Goal: Complete application form: Complete application form

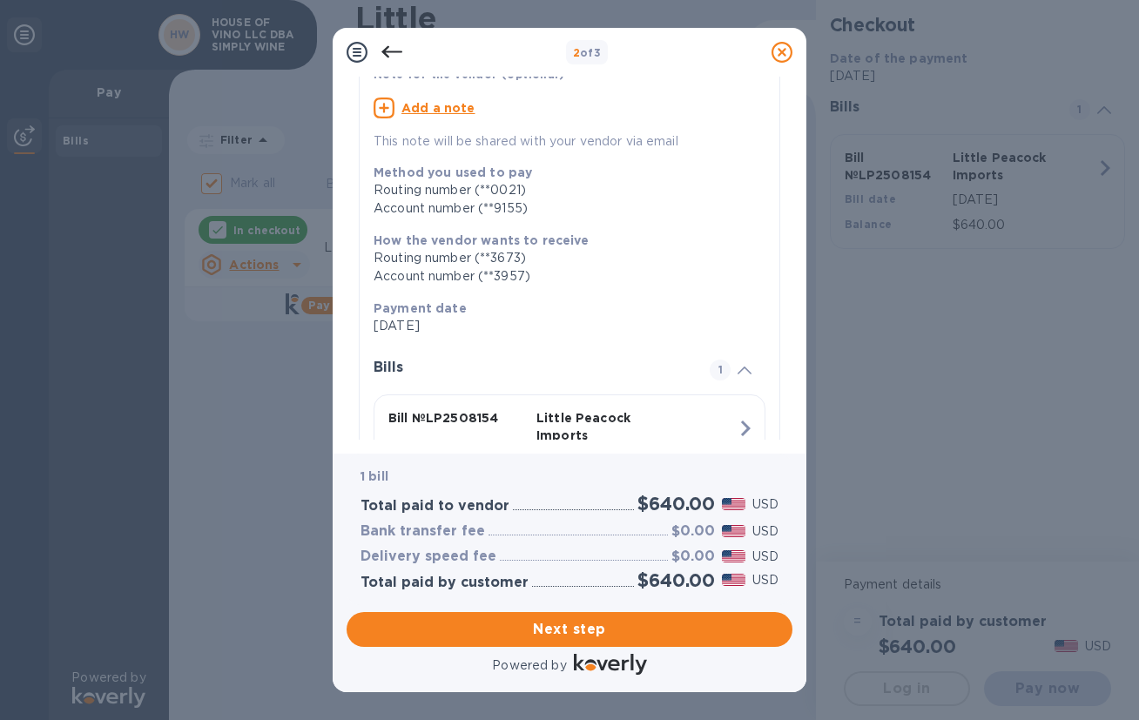
scroll to position [251, 0]
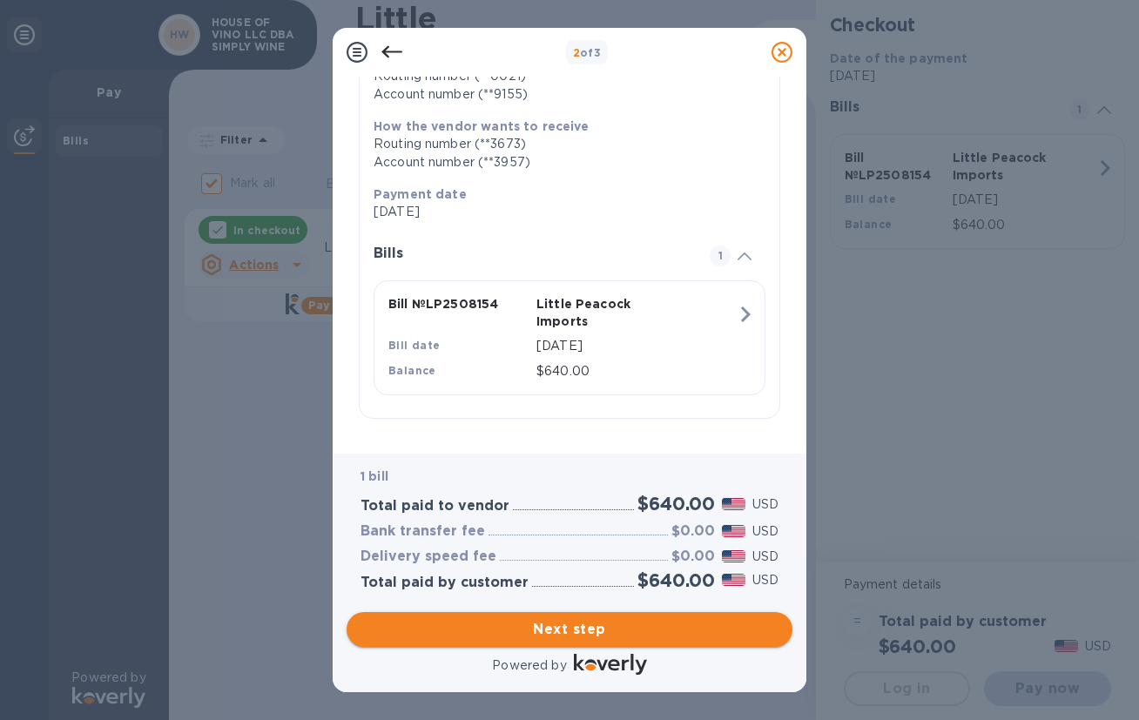
click at [570, 634] on span "Next step" at bounding box center [569, 629] width 418 height 21
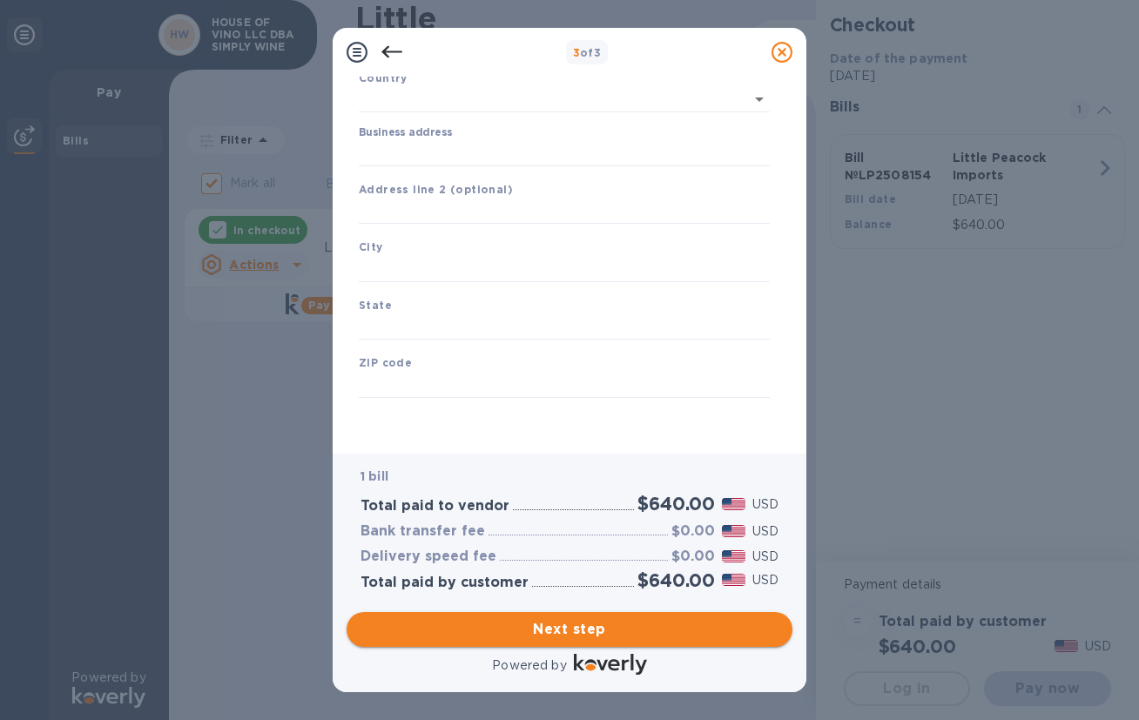
type input "[GEOGRAPHIC_DATA]"
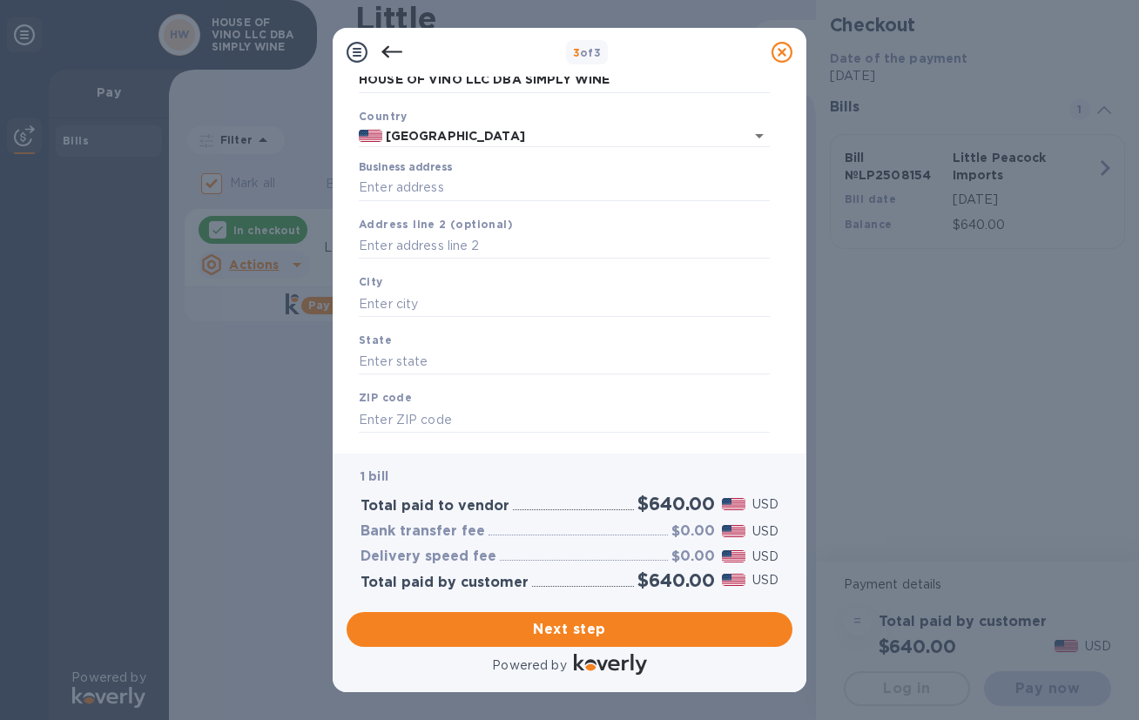
scroll to position [0, 0]
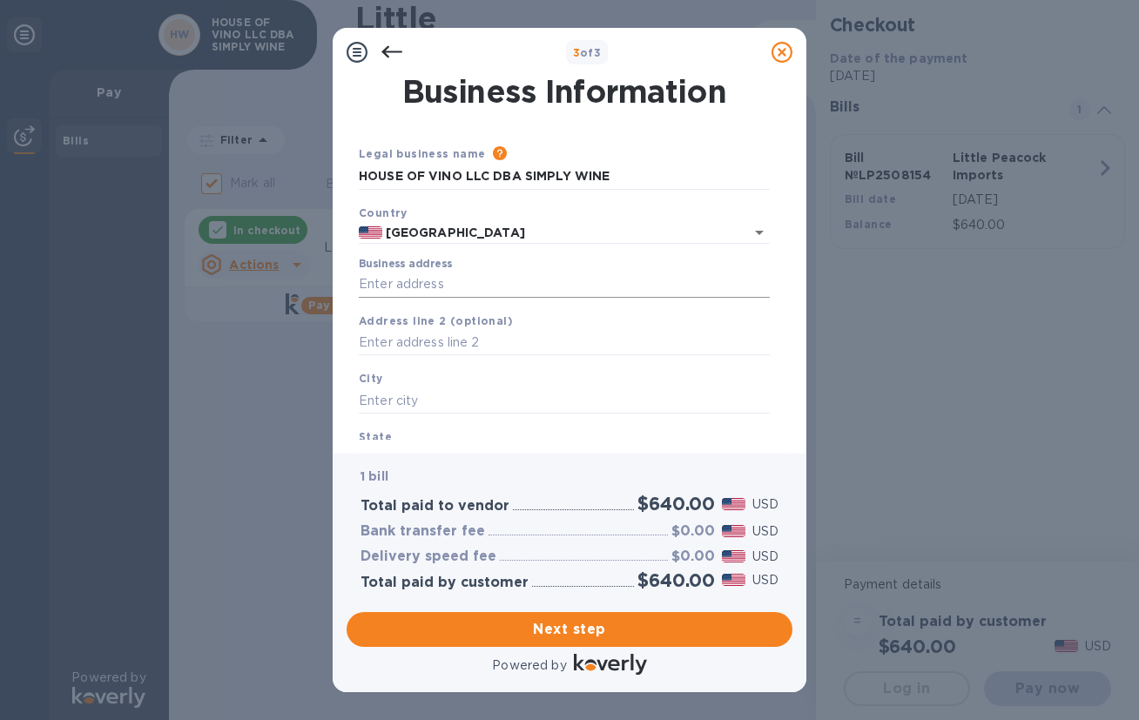
click at [469, 290] on input "Business address" at bounding box center [564, 285] width 411 height 26
type input "[STREET_ADDRESS]"
click at [433, 403] on input "text" at bounding box center [564, 400] width 411 height 26
type input "[US_STATE]"
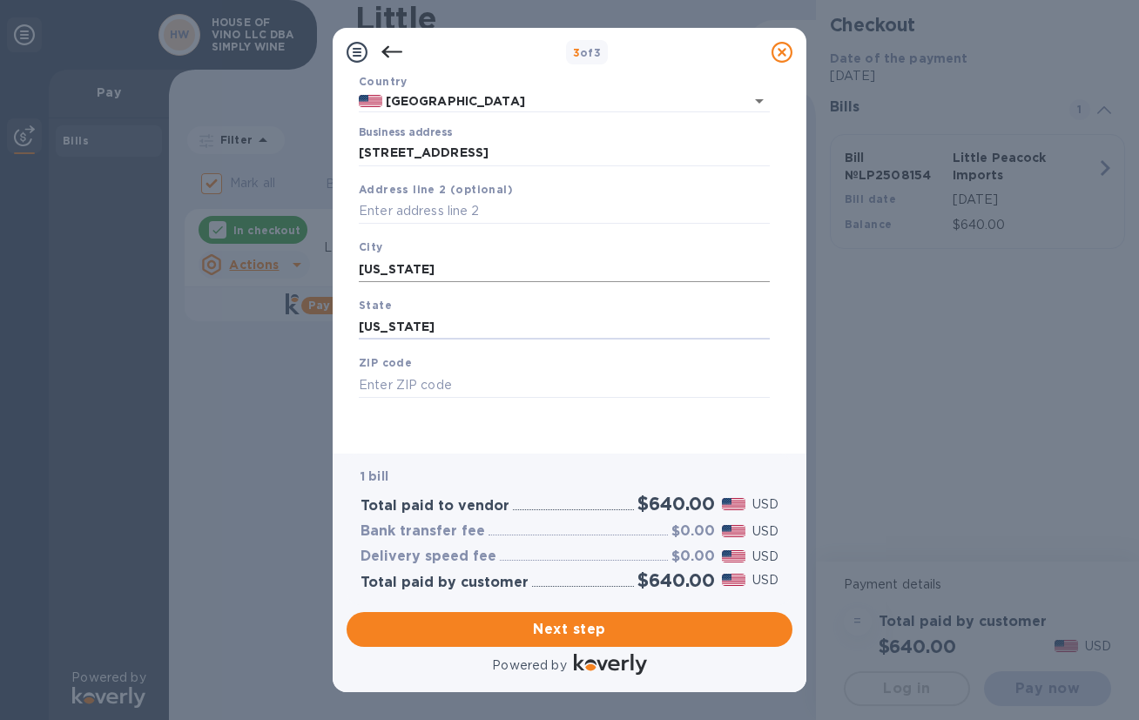
type input "[US_STATE]"
type input "10005"
click at [527, 631] on span "Next step" at bounding box center [569, 629] width 418 height 21
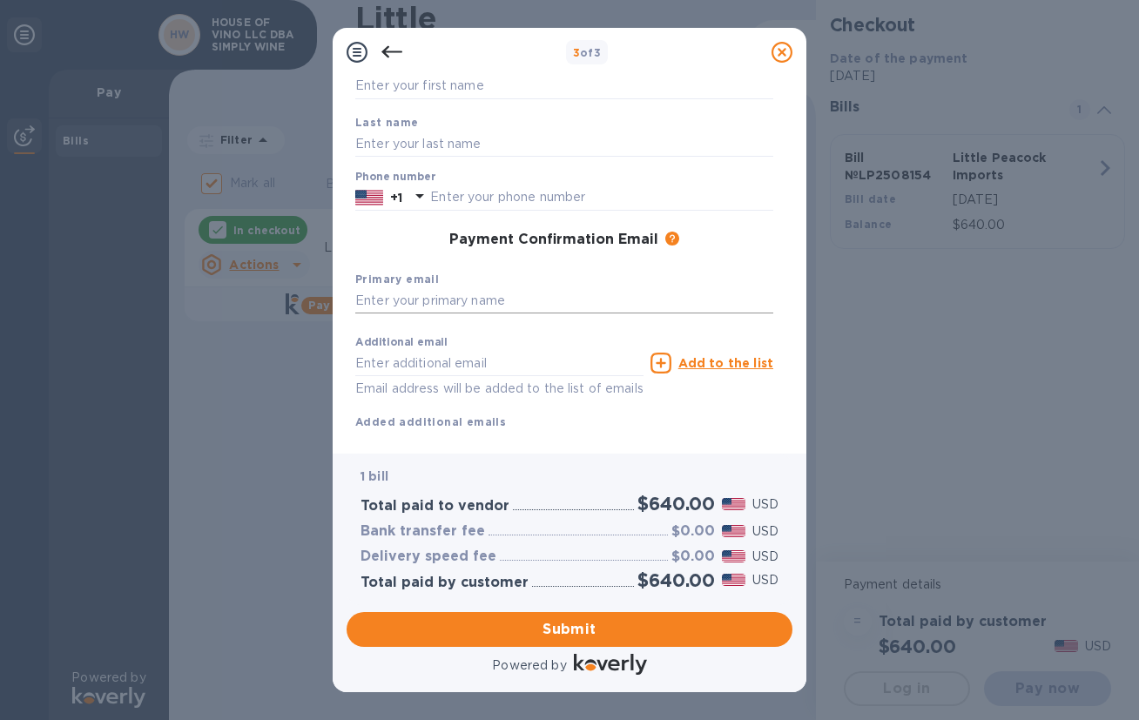
scroll to position [0, 0]
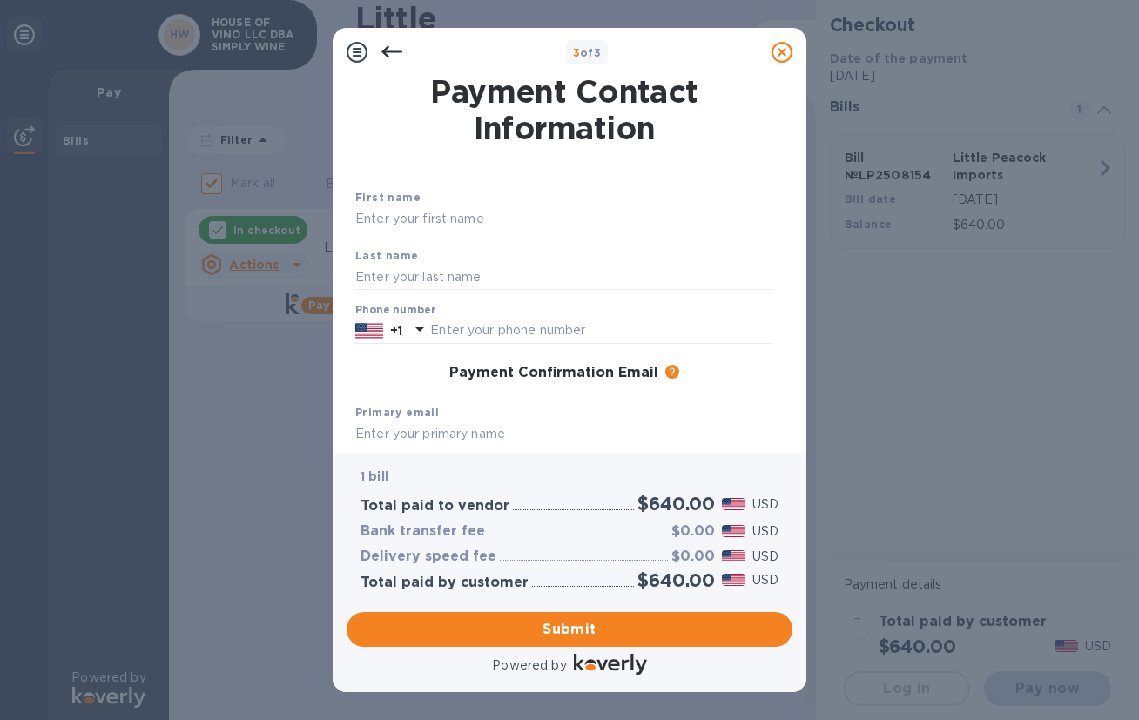
click at [485, 221] on input "text" at bounding box center [564, 219] width 418 height 26
type input "[PERSON_NAME]"
type input "Hillsey"
type input "7349252484"
type input "[PERSON_NAME][EMAIL_ADDRESS][DOMAIN_NAME]"
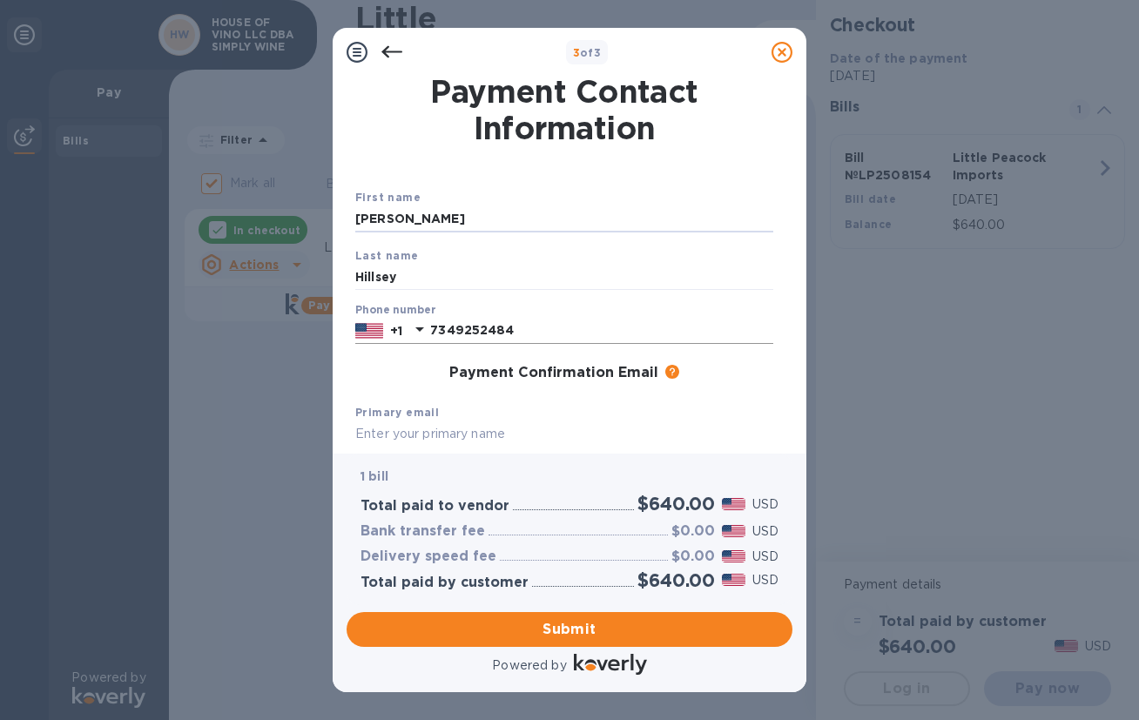
scroll to position [174, 0]
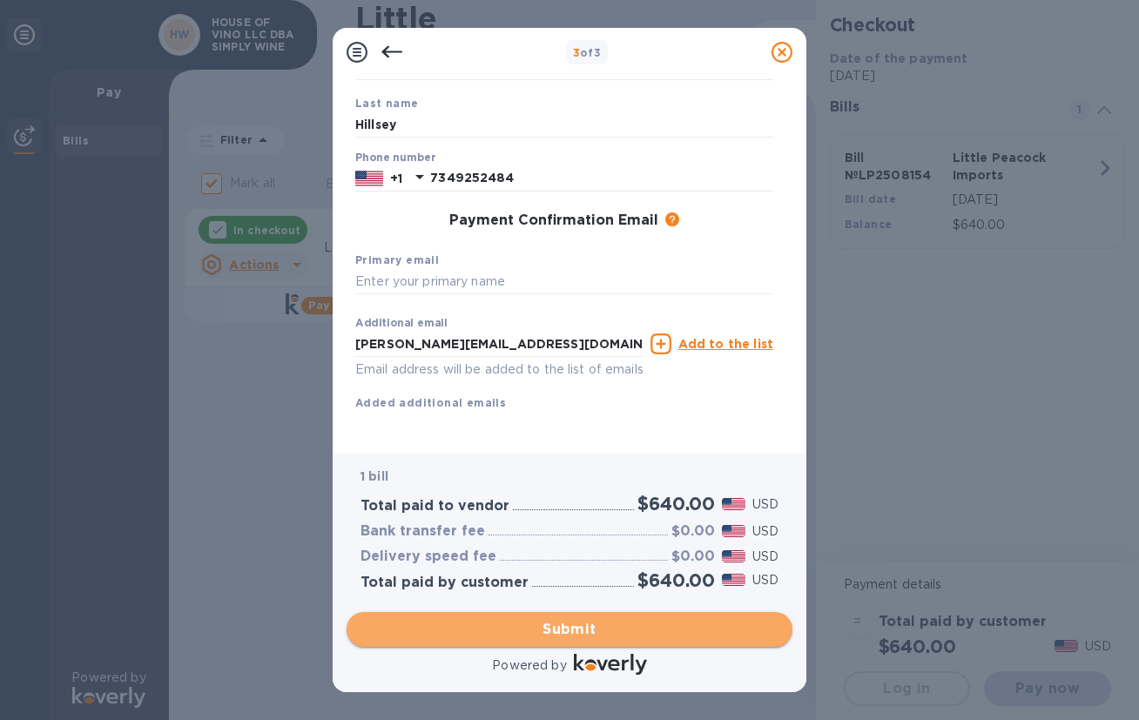
click at [556, 631] on span "Submit" at bounding box center [569, 629] width 418 height 21
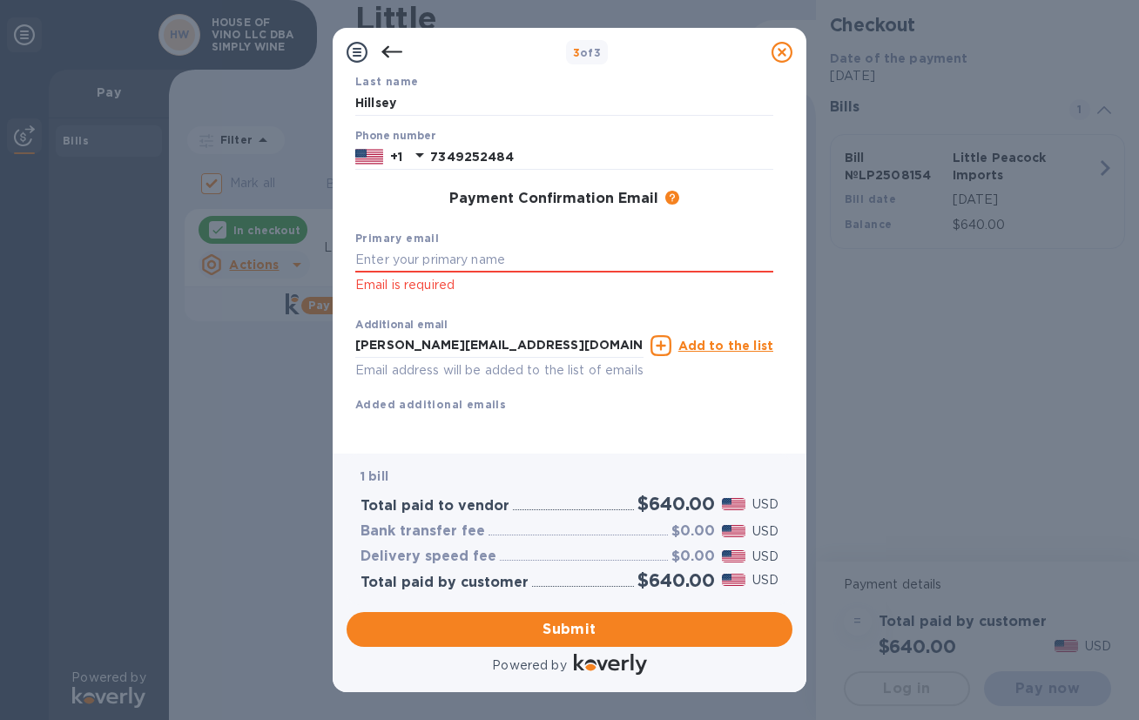
click at [528, 359] on div "Additional email [PERSON_NAME][EMAIL_ADDRESS][DOMAIN_NAME] Email address will b…" at bounding box center [499, 350] width 288 height 63
click at [526, 355] on input "[PERSON_NAME][EMAIL_ADDRESS][DOMAIN_NAME]" at bounding box center [499, 346] width 288 height 26
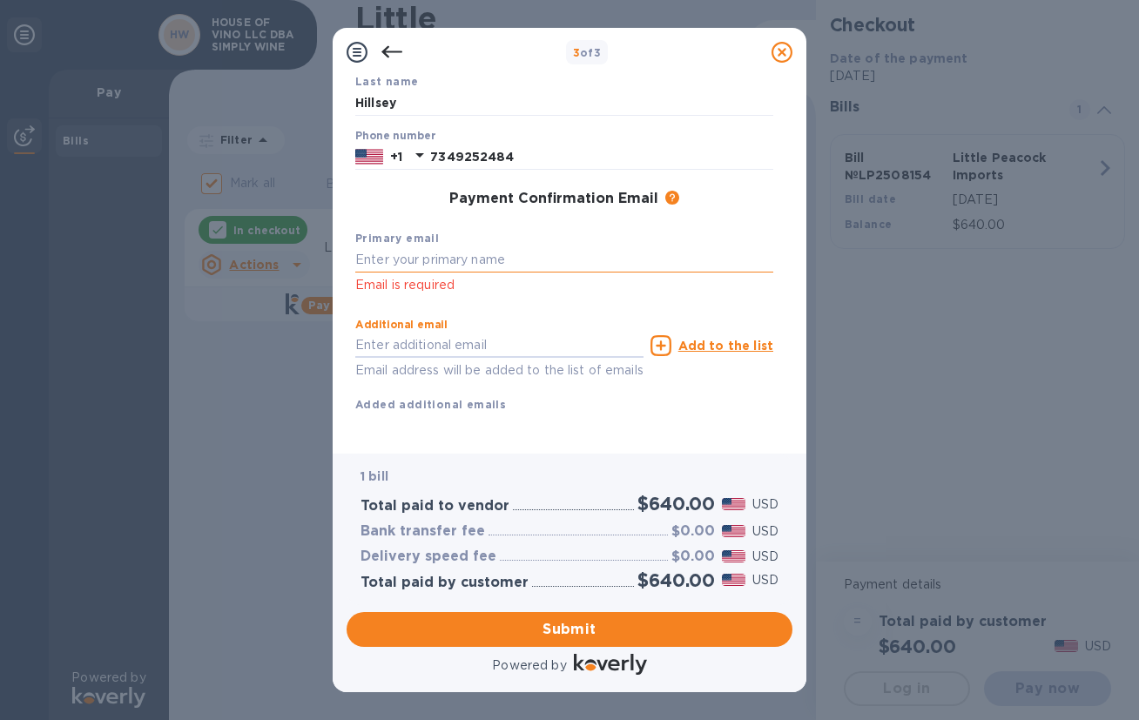
click at [501, 263] on input "text" at bounding box center [564, 260] width 418 height 26
paste input "[PERSON_NAME][EMAIL_ADDRESS][DOMAIN_NAME]"
type input "[PERSON_NAME][EMAIL_ADDRESS][DOMAIN_NAME]"
click at [578, 625] on span "Submit" at bounding box center [569, 629] width 418 height 21
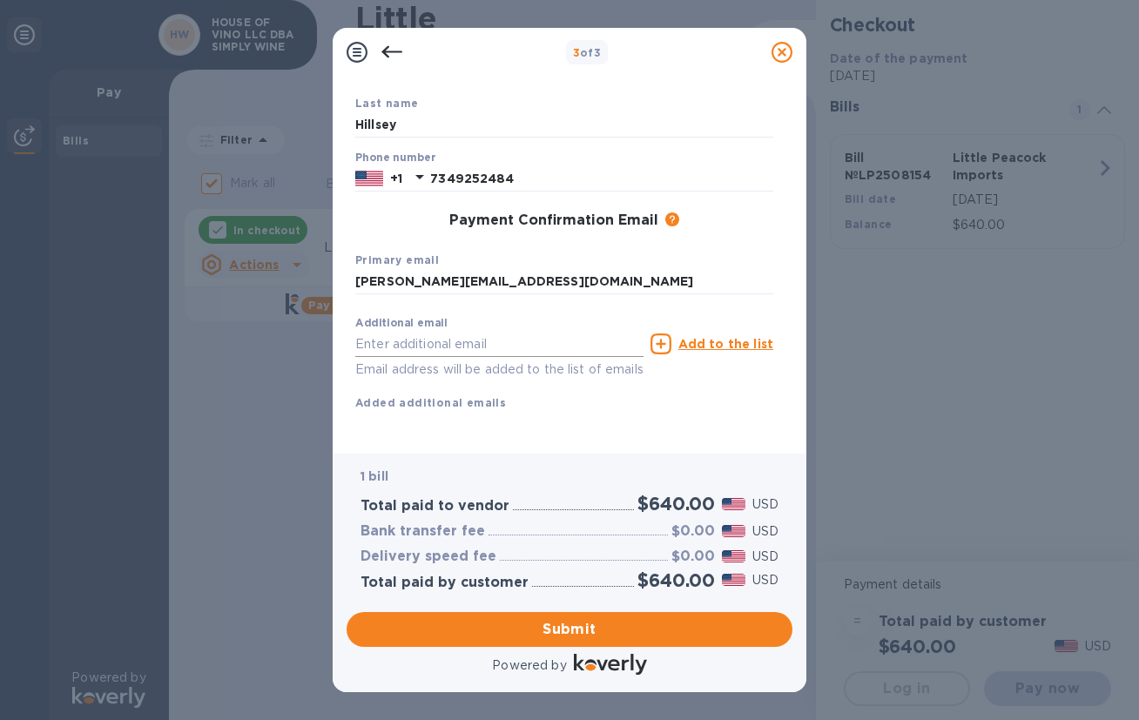
scroll to position [0, 0]
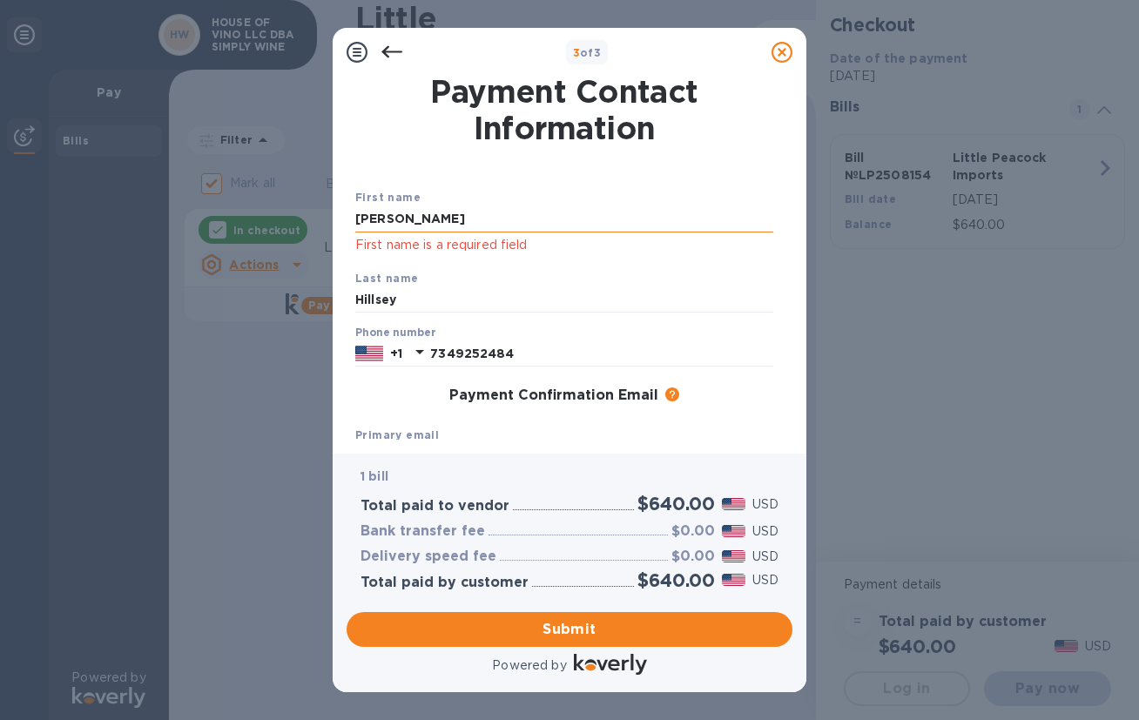
click at [518, 217] on input "[PERSON_NAME]" at bounding box center [564, 219] width 418 height 26
type input "[PERSON_NAME]"
click at [429, 299] on input "Hillsey" at bounding box center [564, 300] width 418 height 26
type input "Hillsey"
click at [633, 346] on input "7349252484" at bounding box center [601, 353] width 343 height 26
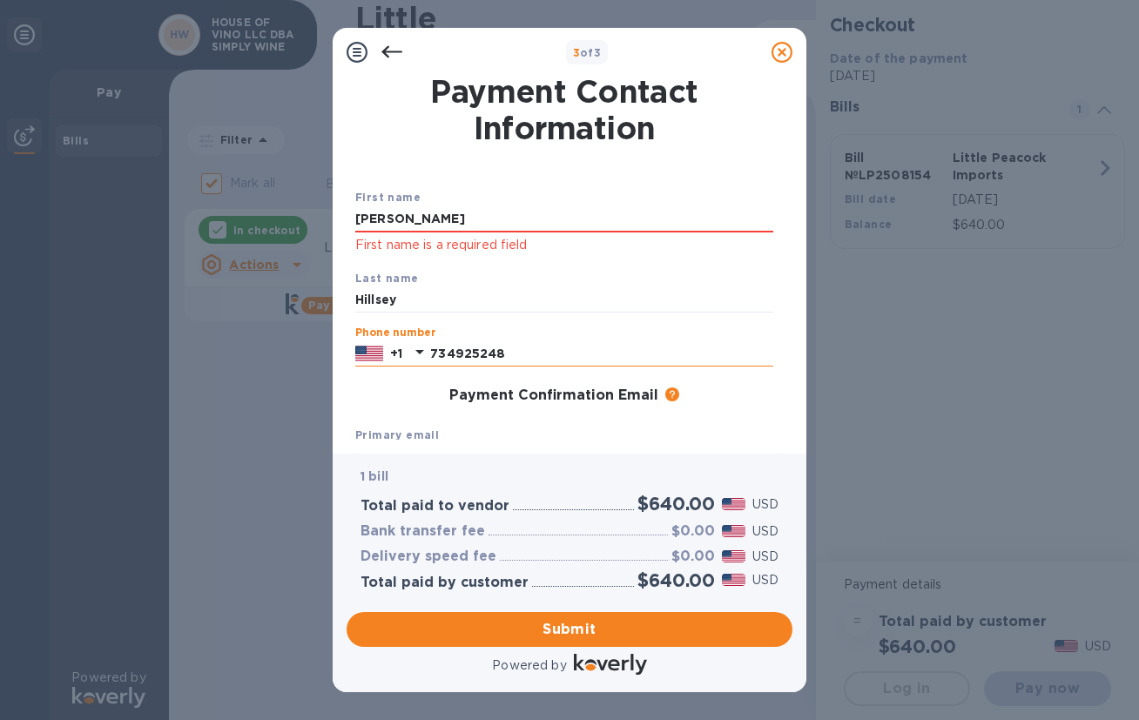
type input "7349252484"
click at [676, 138] on h1 "Payment Contact Information" at bounding box center [564, 109] width 418 height 73
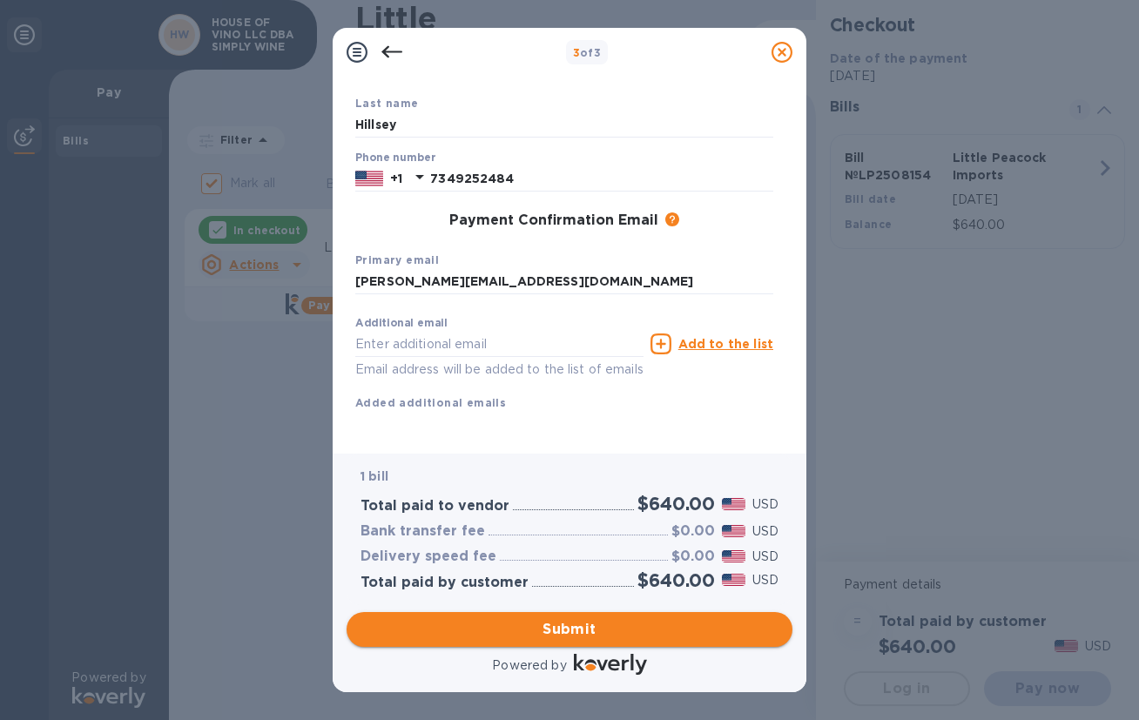
click at [585, 626] on span "Submit" at bounding box center [569, 629] width 418 height 21
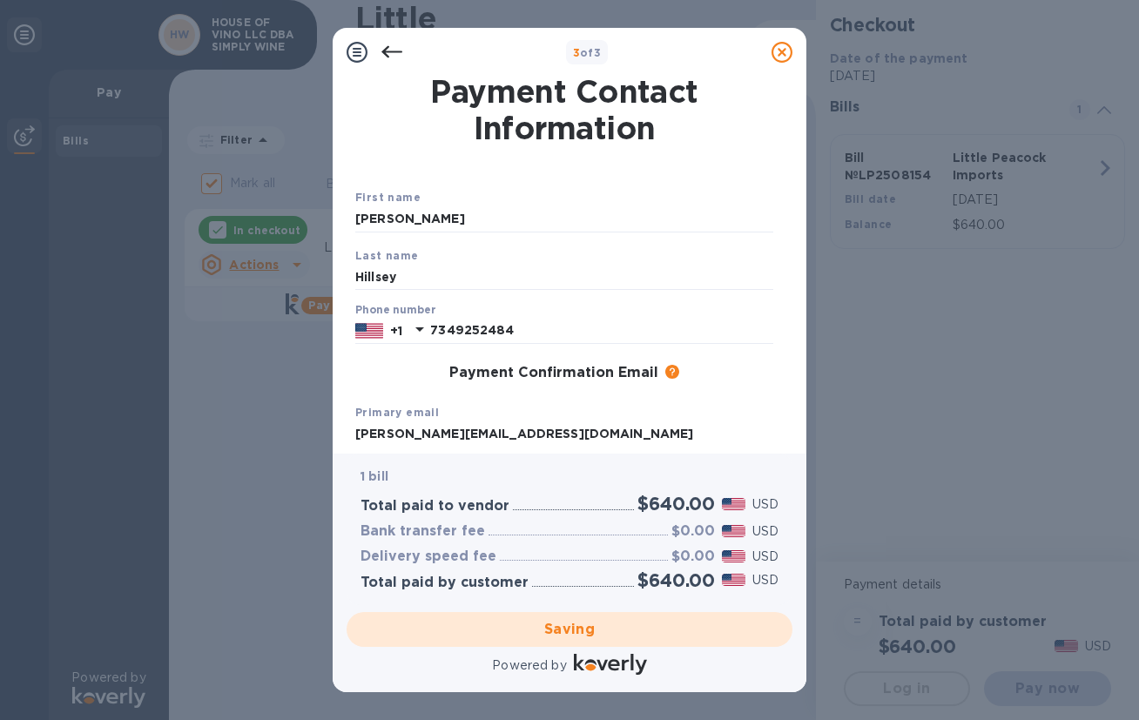
scroll to position [174, 0]
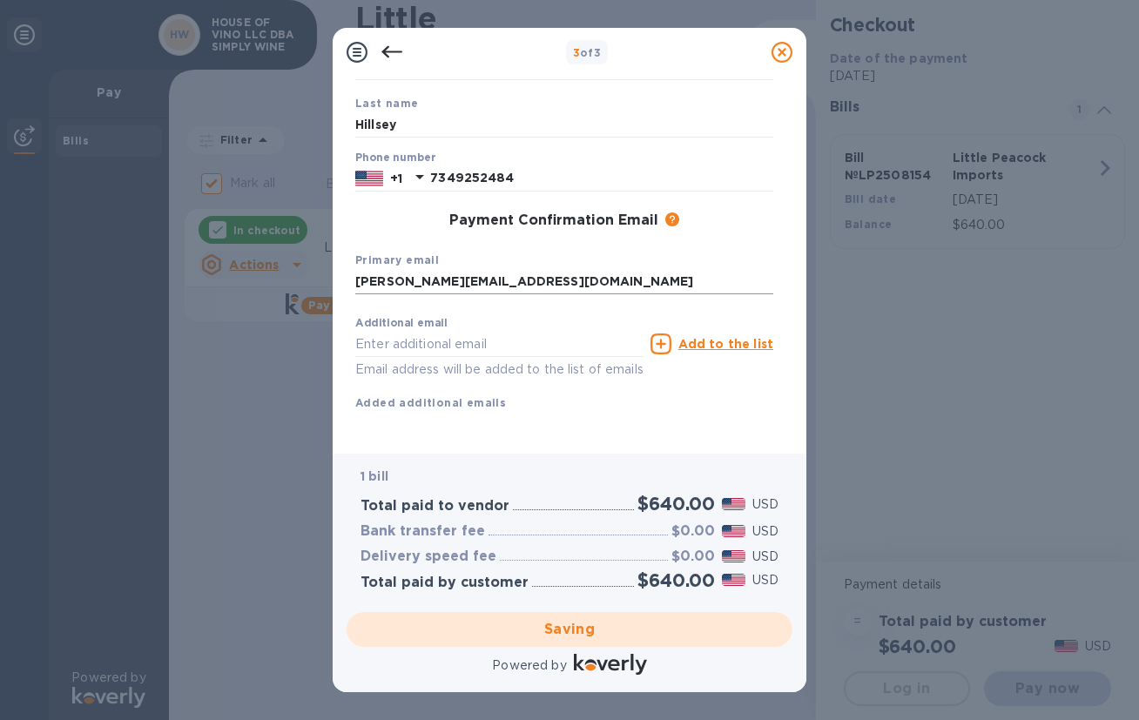
checkbox input "false"
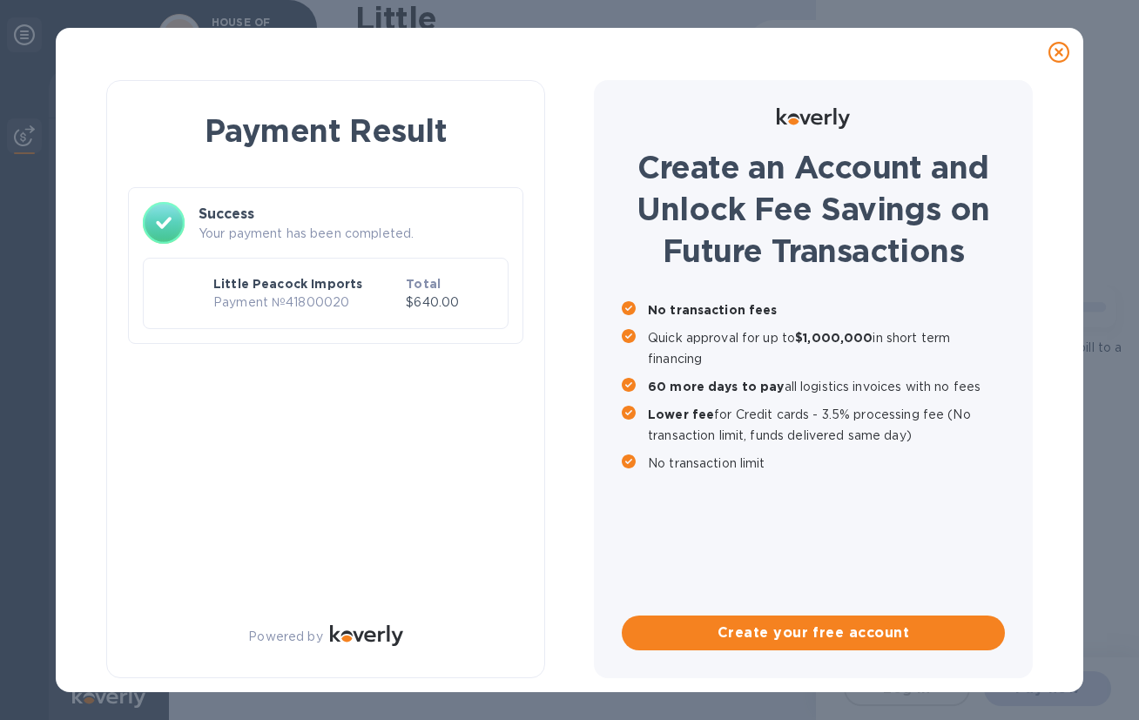
scroll to position [0, 0]
